Goal: Task Accomplishment & Management: Use online tool/utility

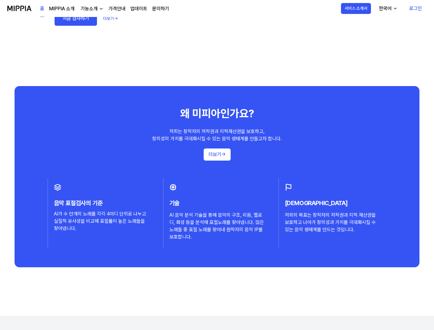
scroll to position [534, 0]
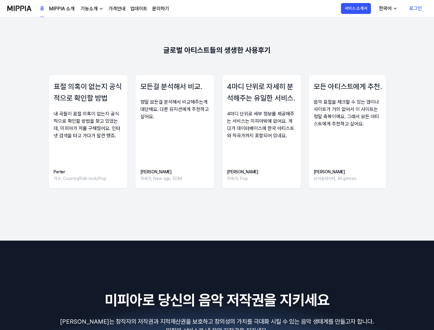
scroll to position [978, 0]
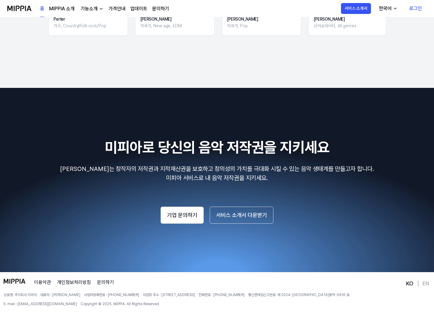
click at [80, 8] on div "기능소개" at bounding box center [88, 8] width 19 height 7
click at [69, 8] on link "MIPPIA 소개" at bounding box center [61, 8] width 25 height 7
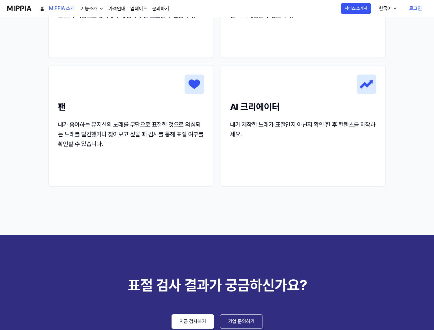
scroll to position [811, 0]
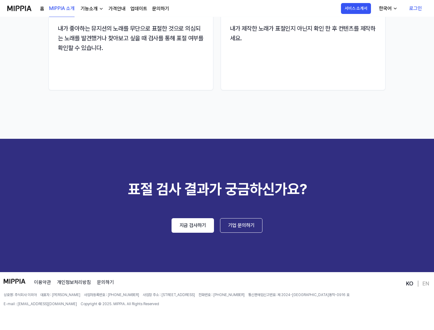
click at [413, 10] on link "로그인" at bounding box center [416, 8] width 22 height 17
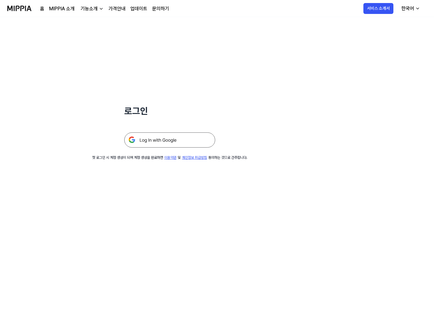
click at [130, 136] on img at bounding box center [169, 140] width 91 height 15
